Goal: Use online tool/utility: Utilize a website feature to perform a specific function

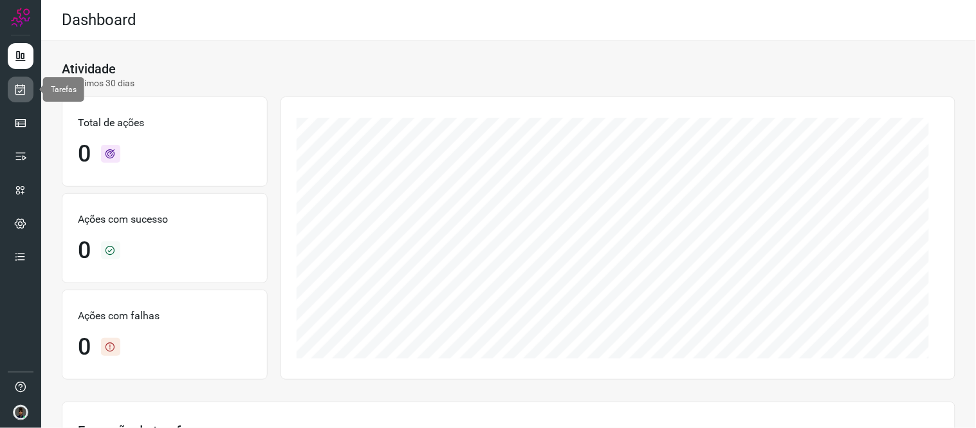
click at [15, 89] on icon at bounding box center [21, 89] width 14 height 13
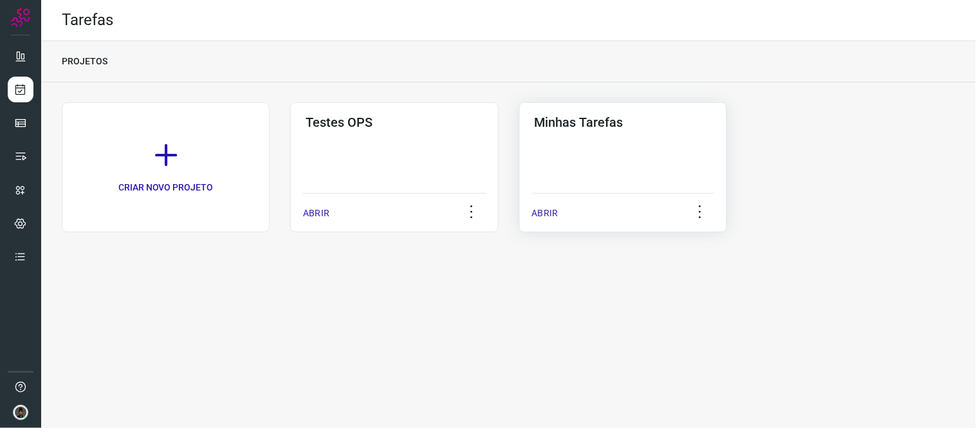
click at [648, 217] on div "ABRIR" at bounding box center [623, 209] width 182 height 32
click at [662, 161] on div "Minhas Tarefas ABRIR" at bounding box center [623, 167] width 208 height 130
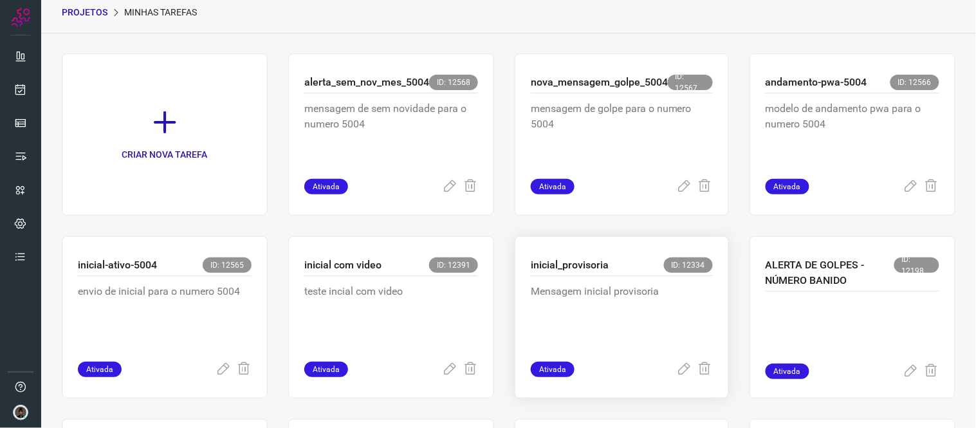
scroll to position [71, 0]
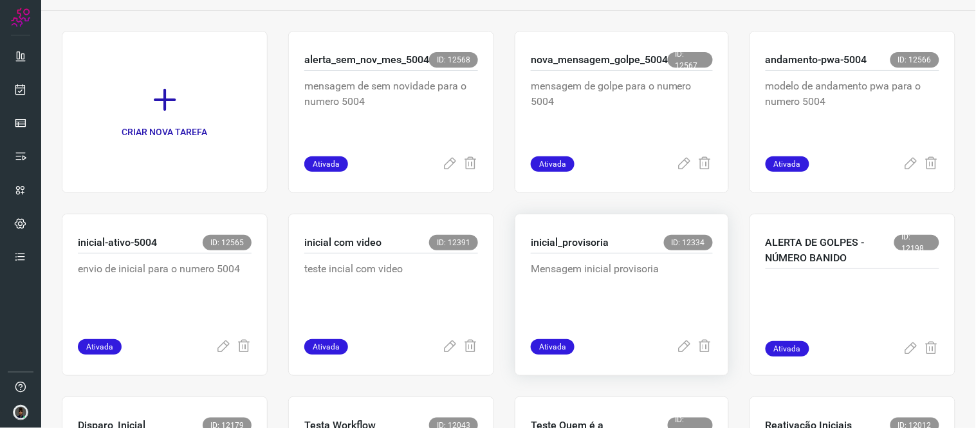
click at [621, 267] on p "Mensagem inicial provisoria" at bounding box center [622, 293] width 182 height 64
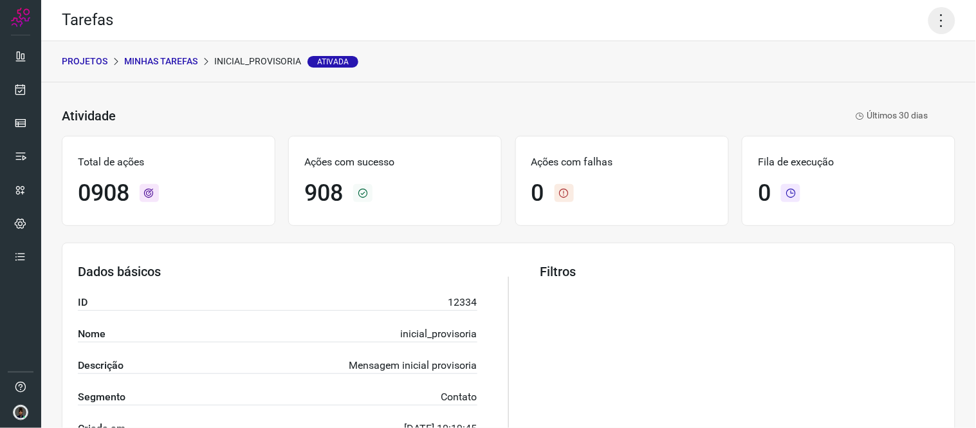
drag, startPoint x: 935, startPoint y: 15, endPoint x: 927, endPoint y: 22, distance: 10.5
click at [933, 15] on icon at bounding box center [941, 20] width 27 height 27
click at [885, 88] on li "Executar" at bounding box center [885, 83] width 117 height 21
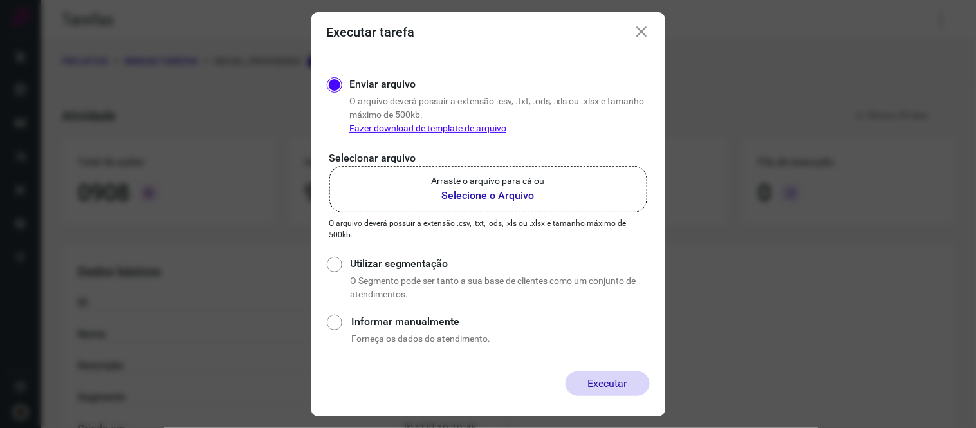
click at [472, 188] on b "Selecione o Arquivo" at bounding box center [487, 195] width 113 height 15
click at [0, 0] on input "Arraste o arquivo para cá ou Selecione o Arquivo" at bounding box center [0, 0] width 0 height 0
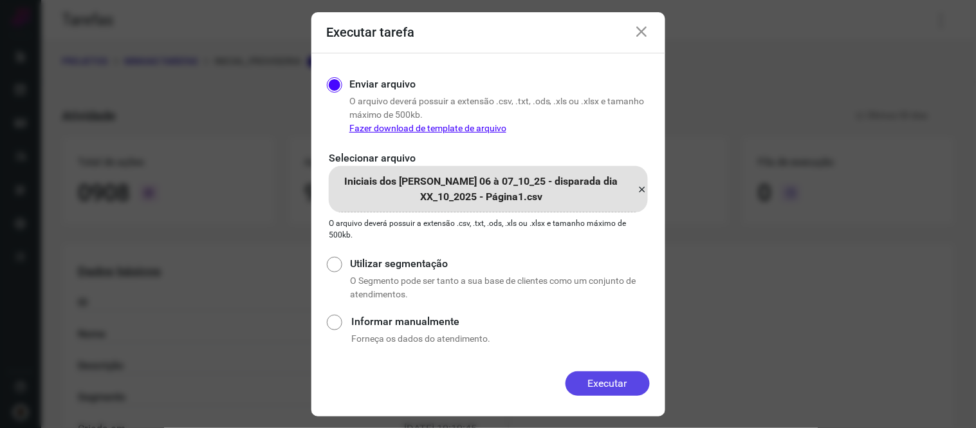
click at [631, 377] on button "Executar" at bounding box center [607, 383] width 84 height 24
